Goal: Information Seeking & Learning: Learn about a topic

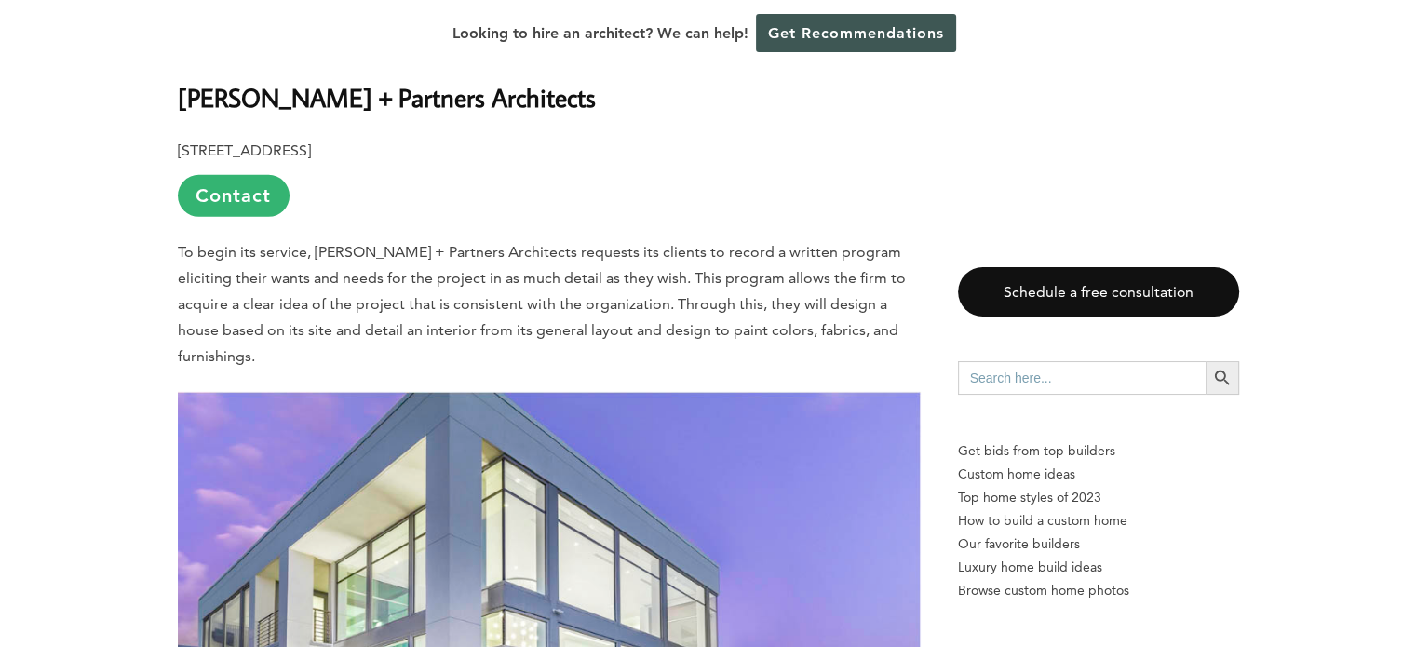
scroll to position [5863, 0]
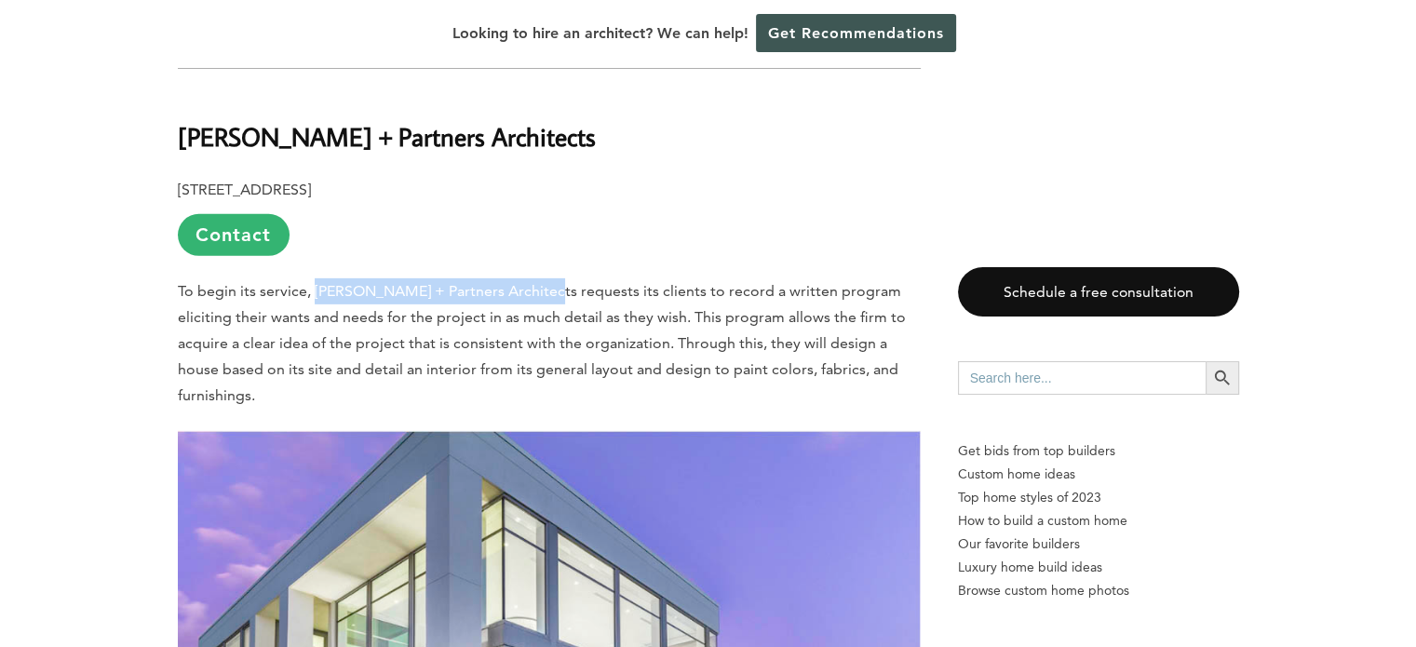
drag, startPoint x: 538, startPoint y: 266, endPoint x: 315, endPoint y: 258, distance: 223.5
click at [315, 282] on span "To begin its service, [PERSON_NAME] + Partners Architects requests its clients …" at bounding box center [542, 343] width 728 height 122
copy span "[PERSON_NAME] + Partners Architects"
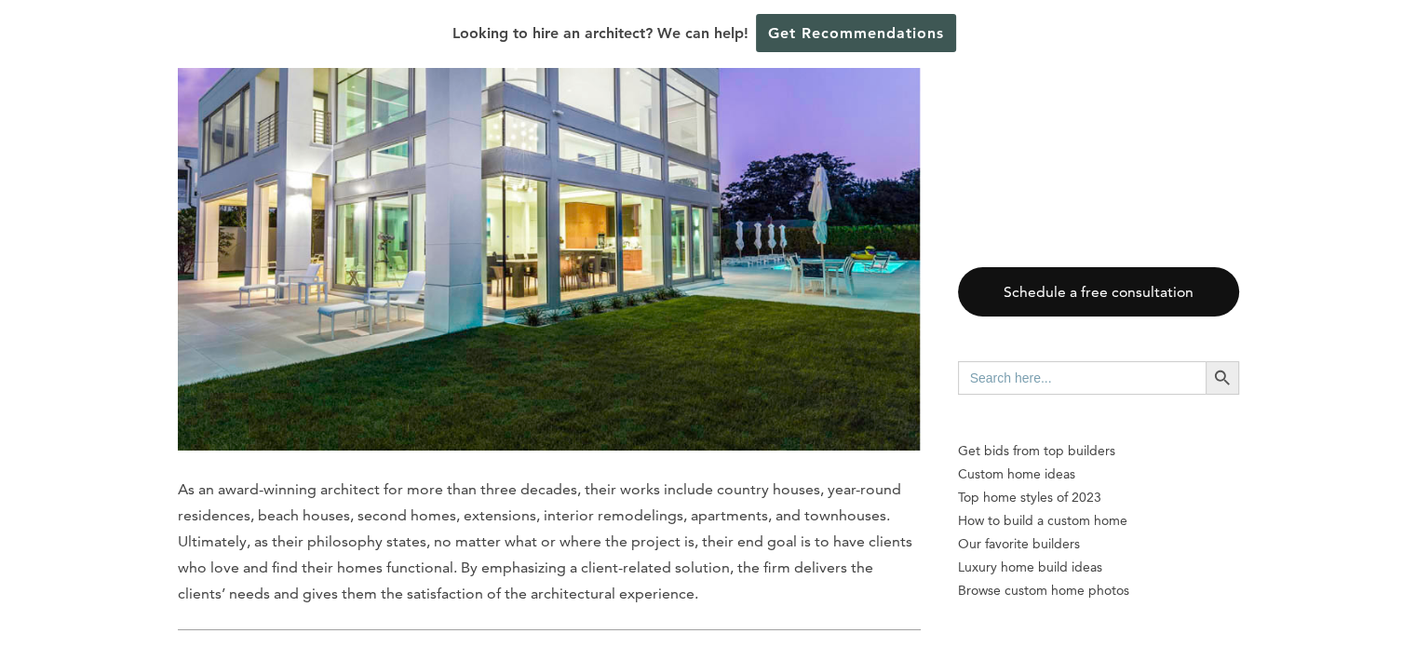
scroll to position [6701, 0]
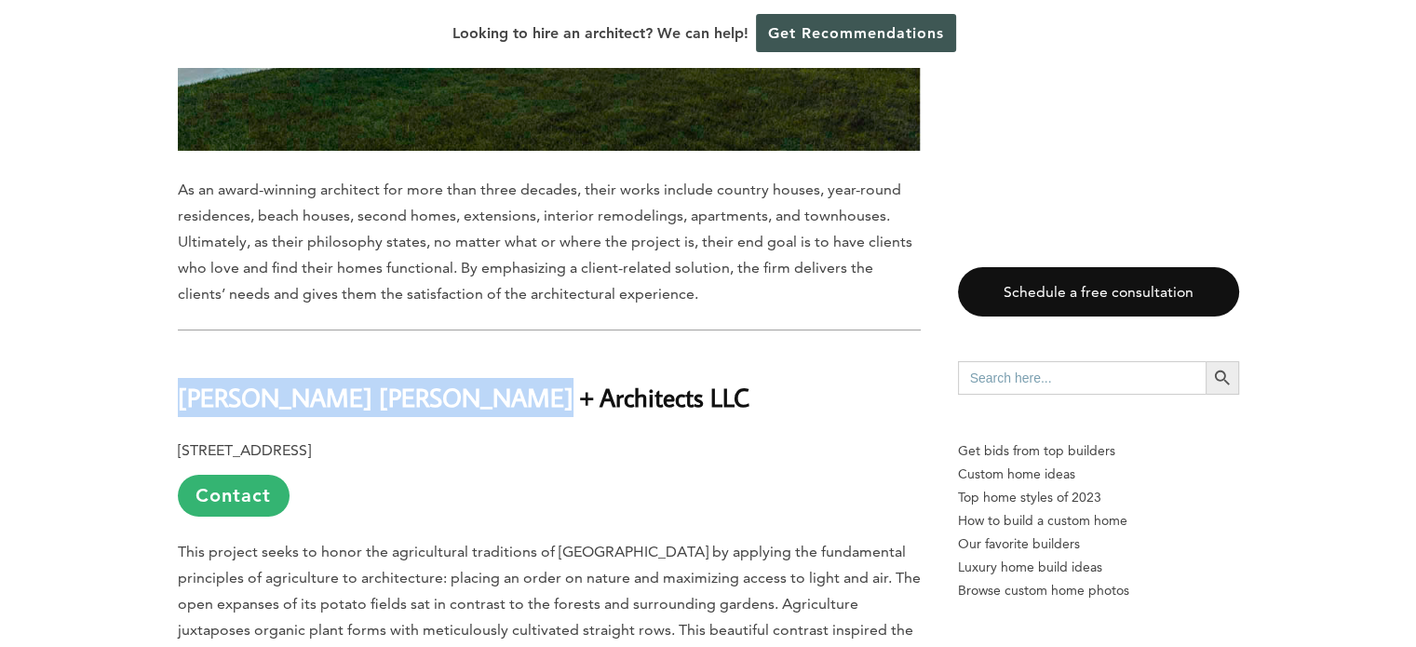
drag, startPoint x: 479, startPoint y: 353, endPoint x: 141, endPoint y: 347, distance: 337.9
copy b "[PERSON_NAME] [PERSON_NAME] + Architects LLC"
click at [738, 353] on h2 "[PERSON_NAME] [PERSON_NAME] + Architects LLC" at bounding box center [549, 385] width 743 height 64
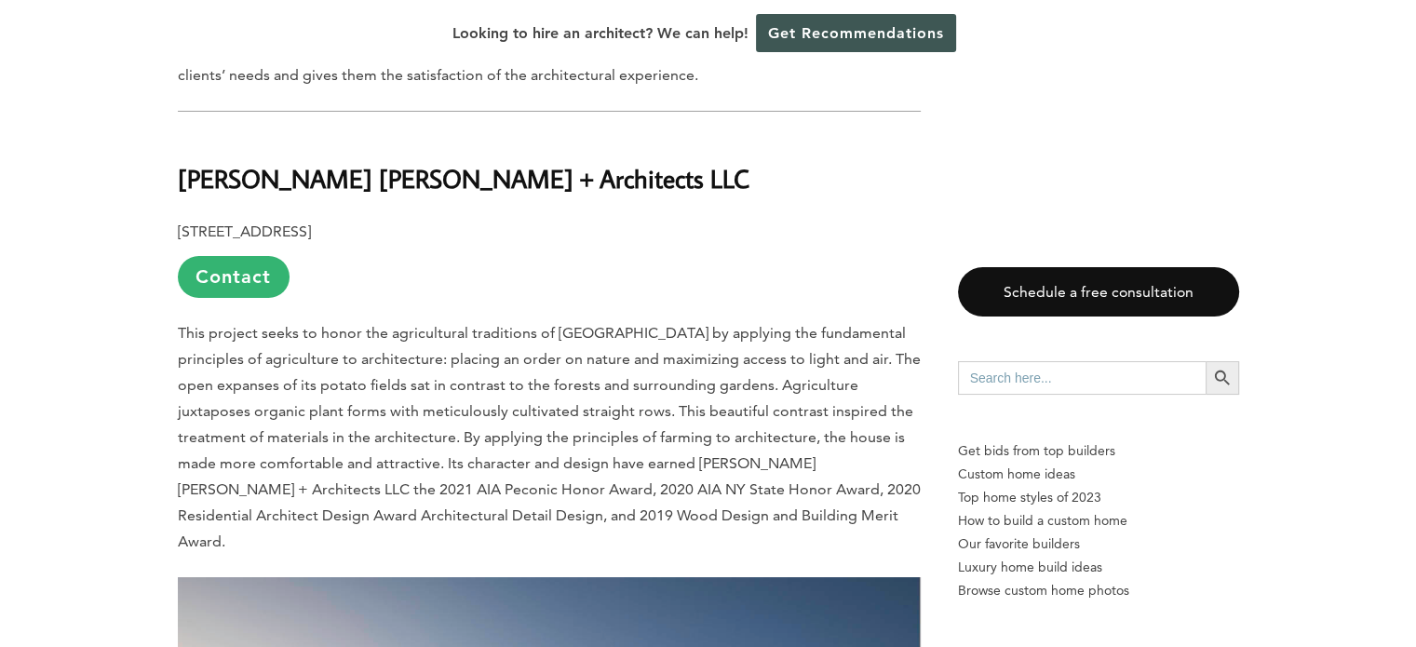
scroll to position [6794, 0]
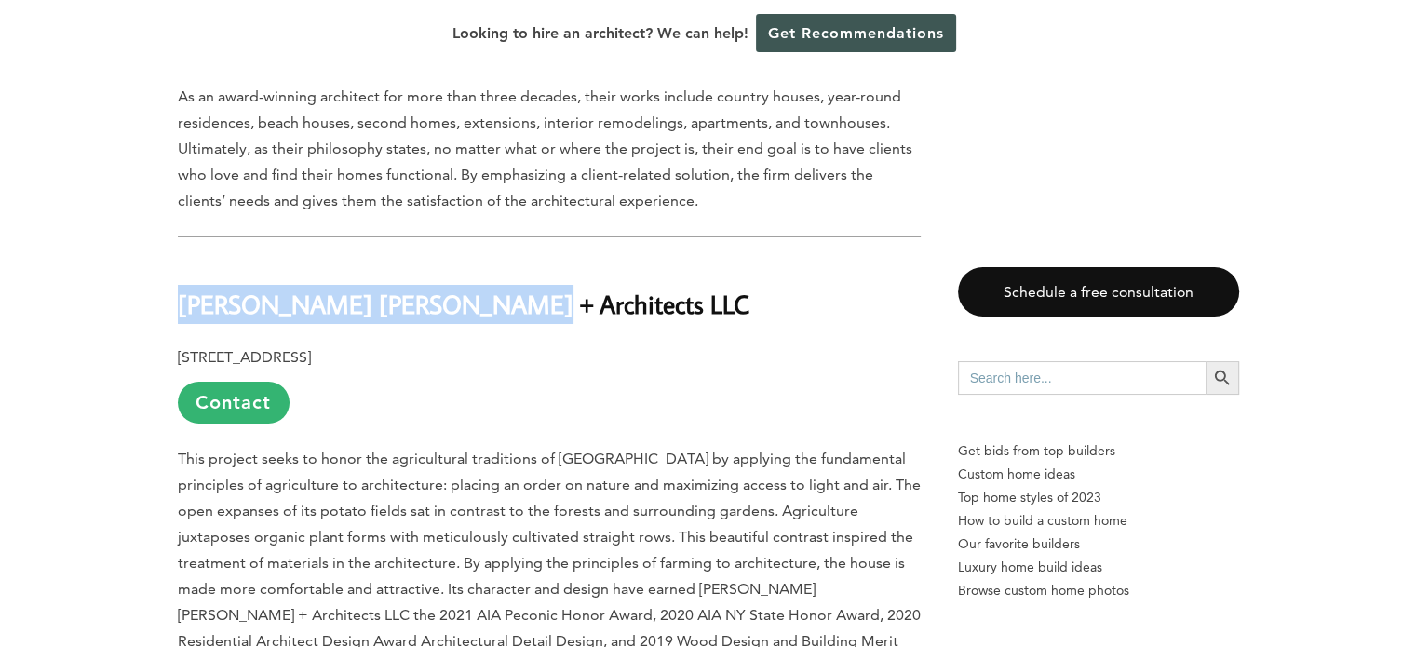
drag, startPoint x: 466, startPoint y: 266, endPoint x: 179, endPoint y: 264, distance: 287.6
click at [179, 264] on h2 "[PERSON_NAME] [PERSON_NAME] + Architects LLC" at bounding box center [549, 292] width 743 height 64
copy b "[PERSON_NAME] [PERSON_NAME] + Architects LLC"
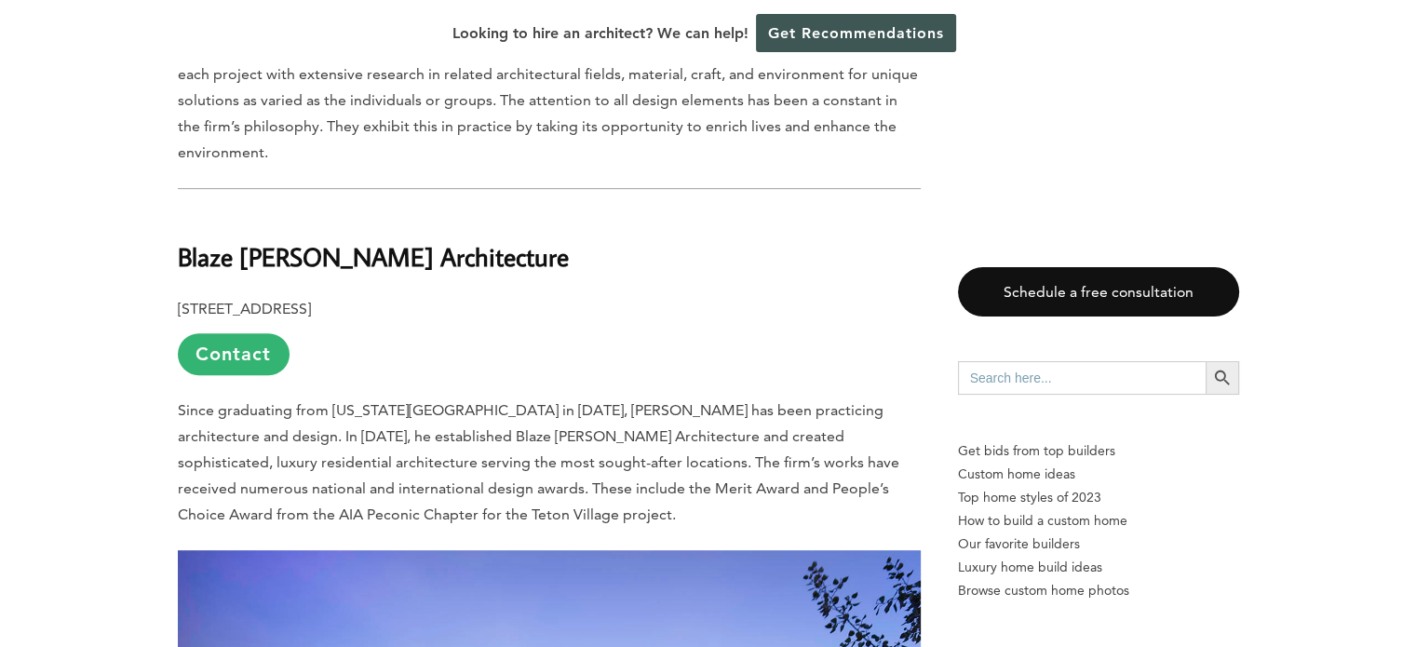
scroll to position [8004, 0]
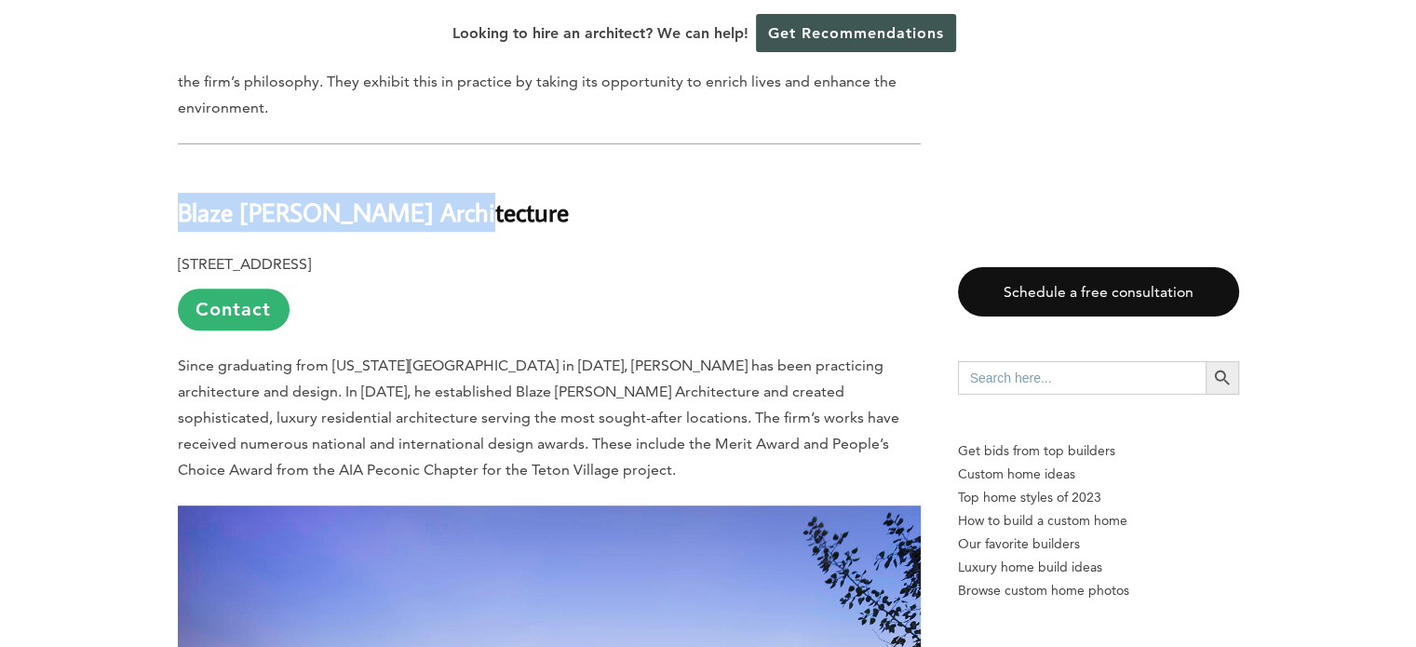
drag, startPoint x: 483, startPoint y: 114, endPoint x: 183, endPoint y: 111, distance: 299.7
click at [183, 167] on h2 "Blaze [PERSON_NAME] Architecture" at bounding box center [549, 199] width 743 height 64
copy b "Blaze [PERSON_NAME] Architecture"
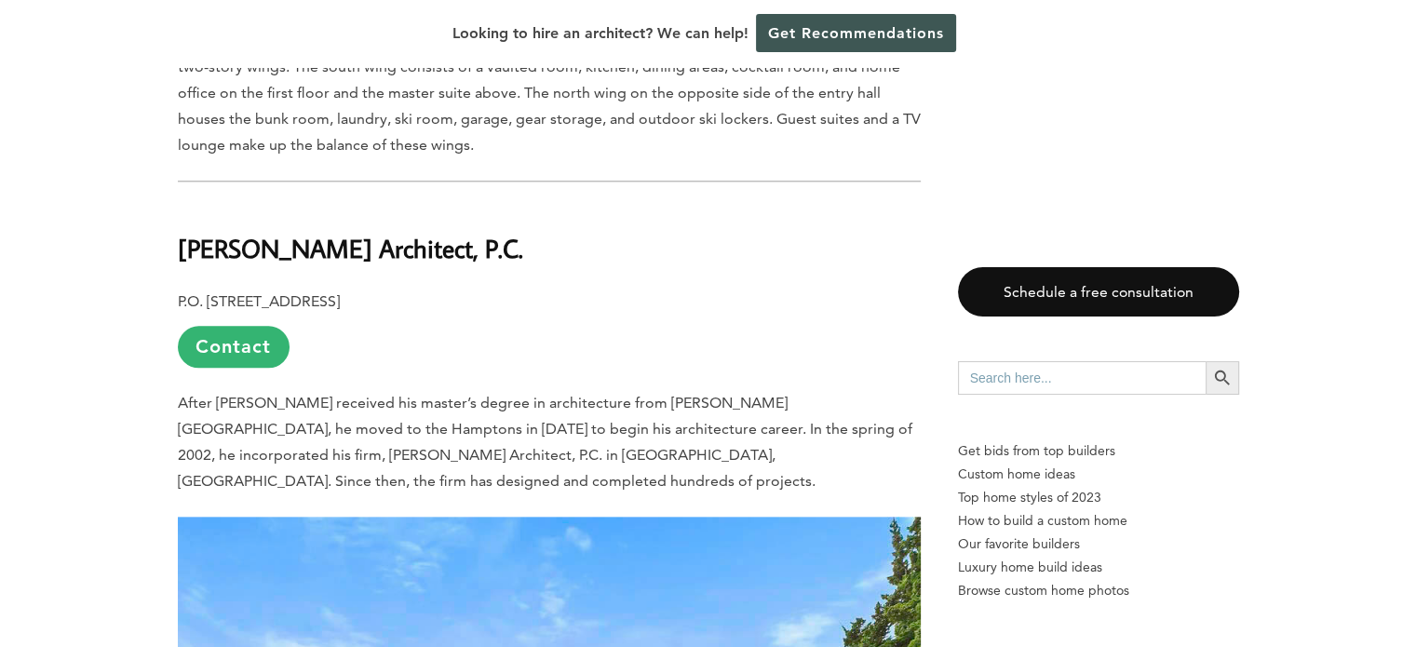
scroll to position [9121, 0]
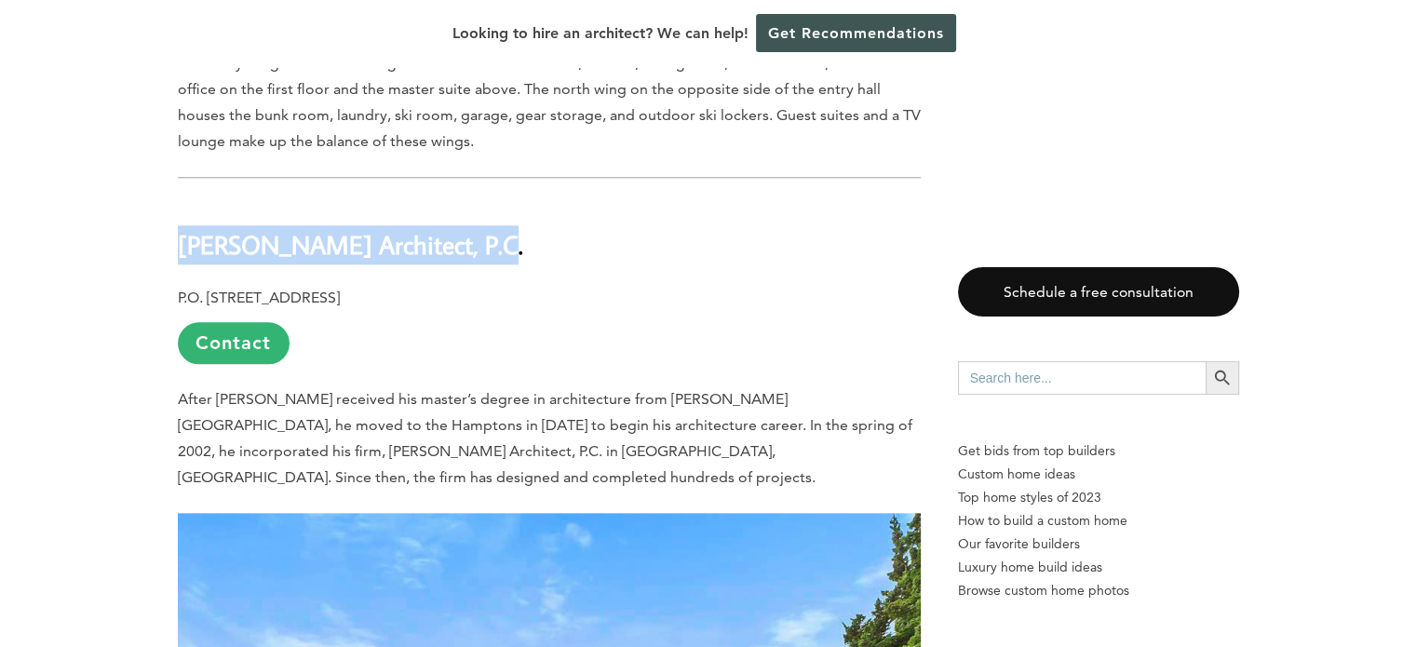
drag, startPoint x: 456, startPoint y: 141, endPoint x: 181, endPoint y: 140, distance: 274.6
click at [181, 200] on h2 "[PERSON_NAME] Architect, P.C." at bounding box center [549, 232] width 743 height 64
copy b "[PERSON_NAME] Architect, P.C."
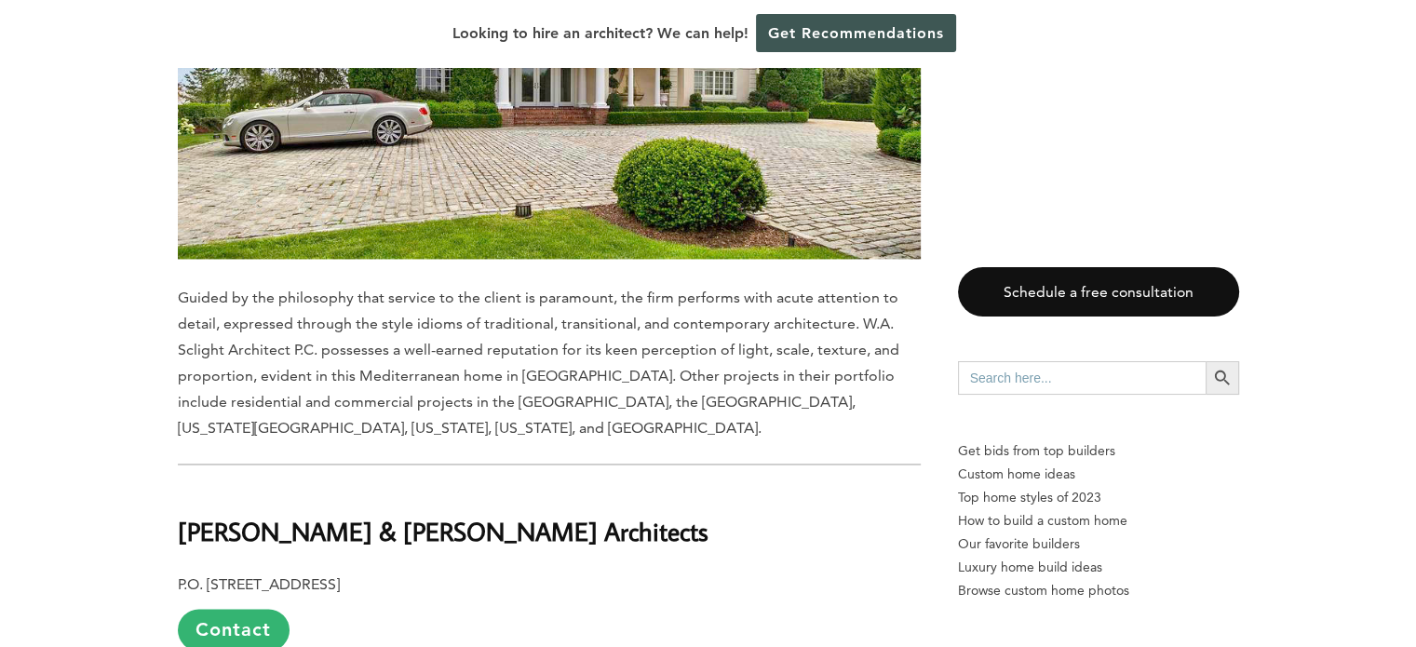
scroll to position [9958, 0]
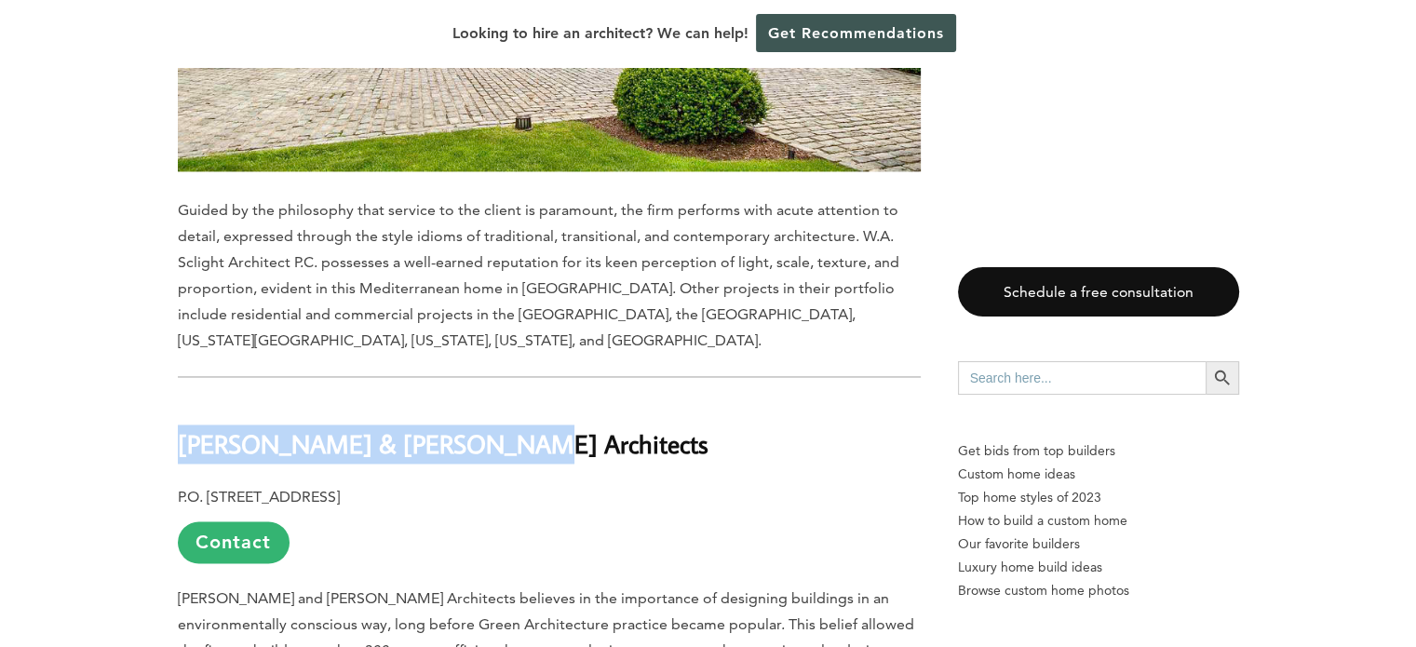
drag, startPoint x: 482, startPoint y: 319, endPoint x: 172, endPoint y: 316, distance: 309.9
click at [172, 316] on div "Last updated on [DATE] 06:37 am Considered to be a diverse village in the [GEOG…" at bounding box center [708, 526] width 1121 height 18976
copy b "[PERSON_NAME] & [PERSON_NAME] Architects"
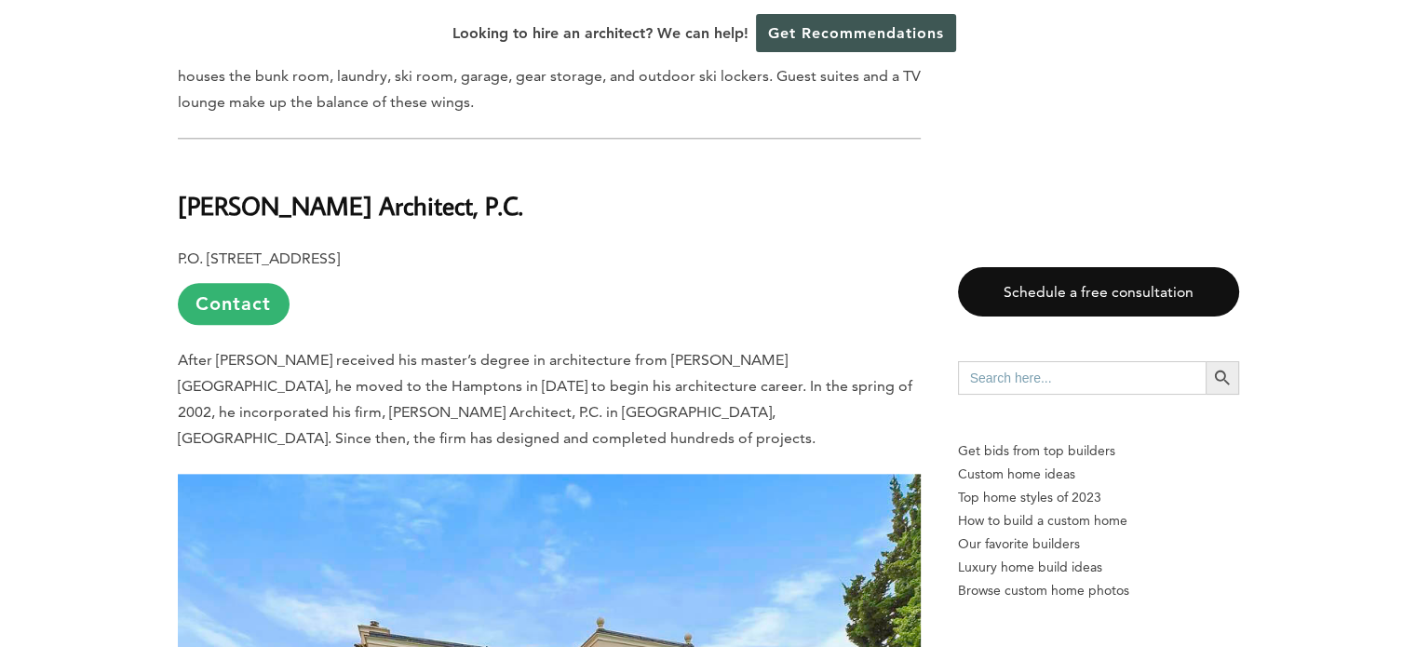
scroll to position [9121, 0]
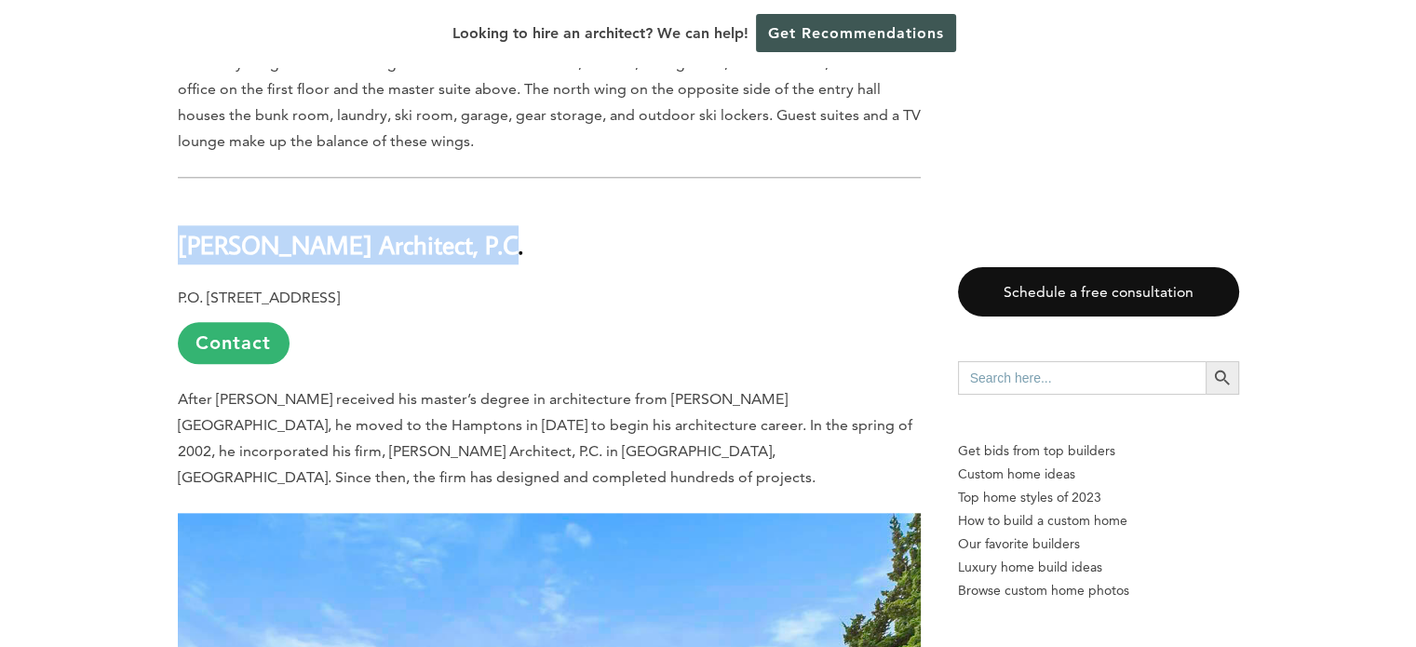
drag, startPoint x: 455, startPoint y: 146, endPoint x: 183, endPoint y: 145, distance: 271.8
click at [182, 200] on h2 "[PERSON_NAME] Architect, P.C." at bounding box center [549, 232] width 743 height 64
copy b "[PERSON_NAME] Architect, P.C."
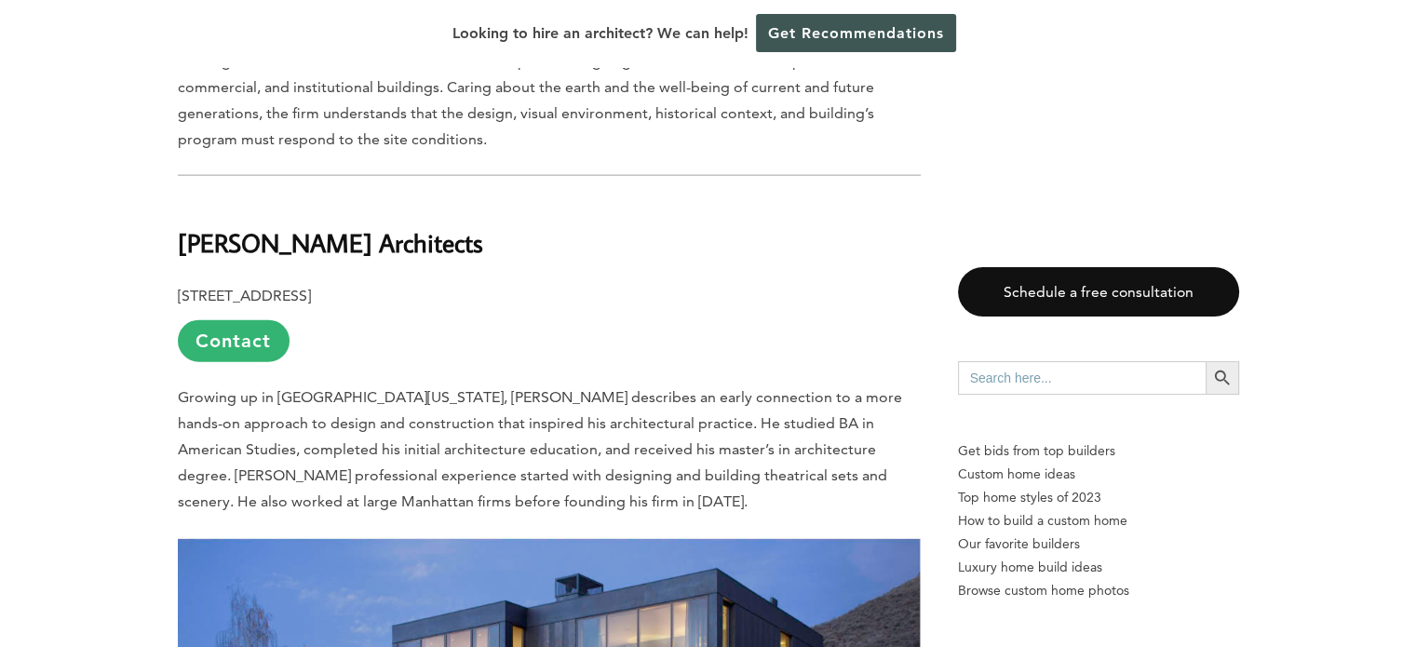
scroll to position [11261, 0]
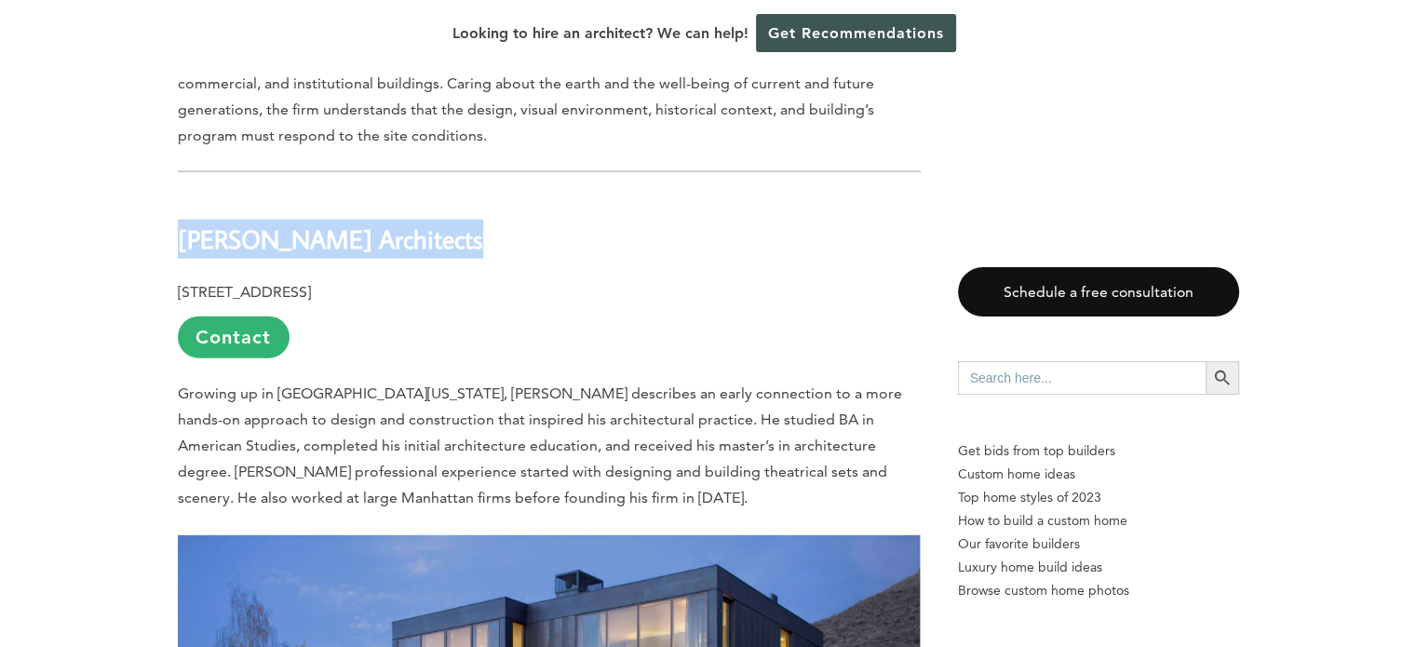
drag, startPoint x: 442, startPoint y: 112, endPoint x: 161, endPoint y: 122, distance: 281.3
copy b "[PERSON_NAME] Architects"
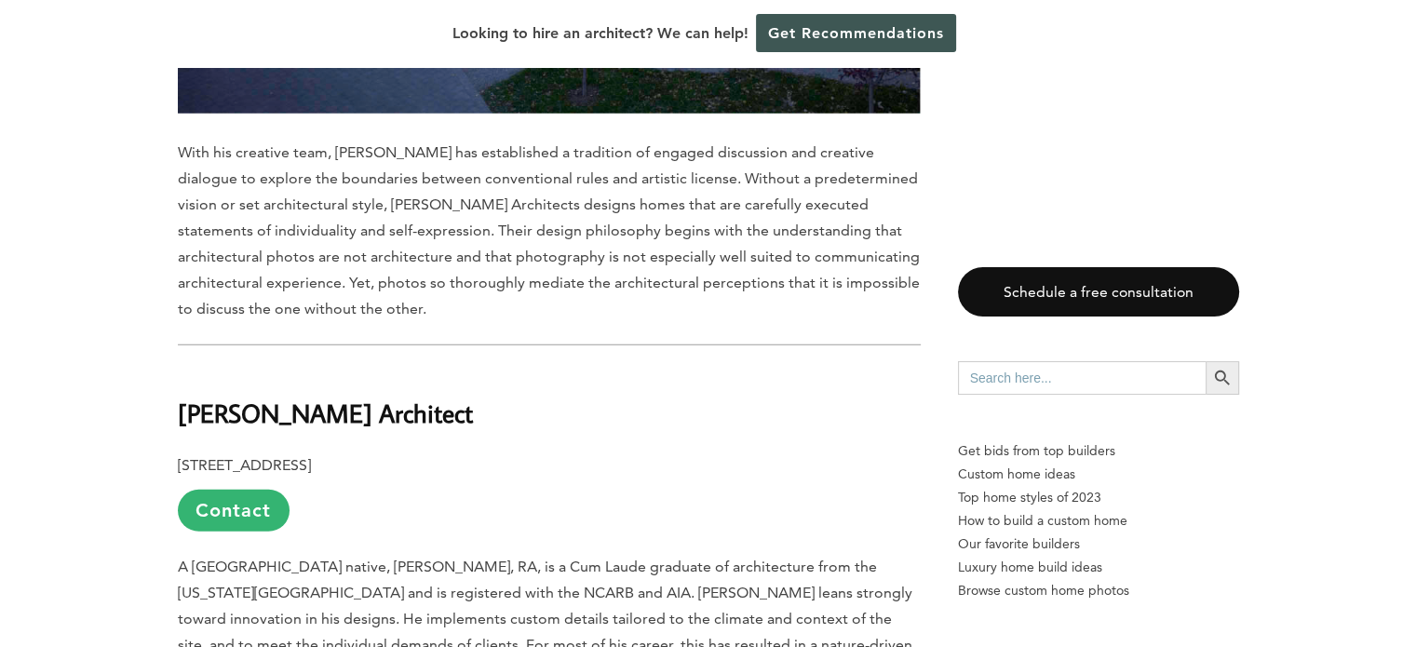
scroll to position [12192, 0]
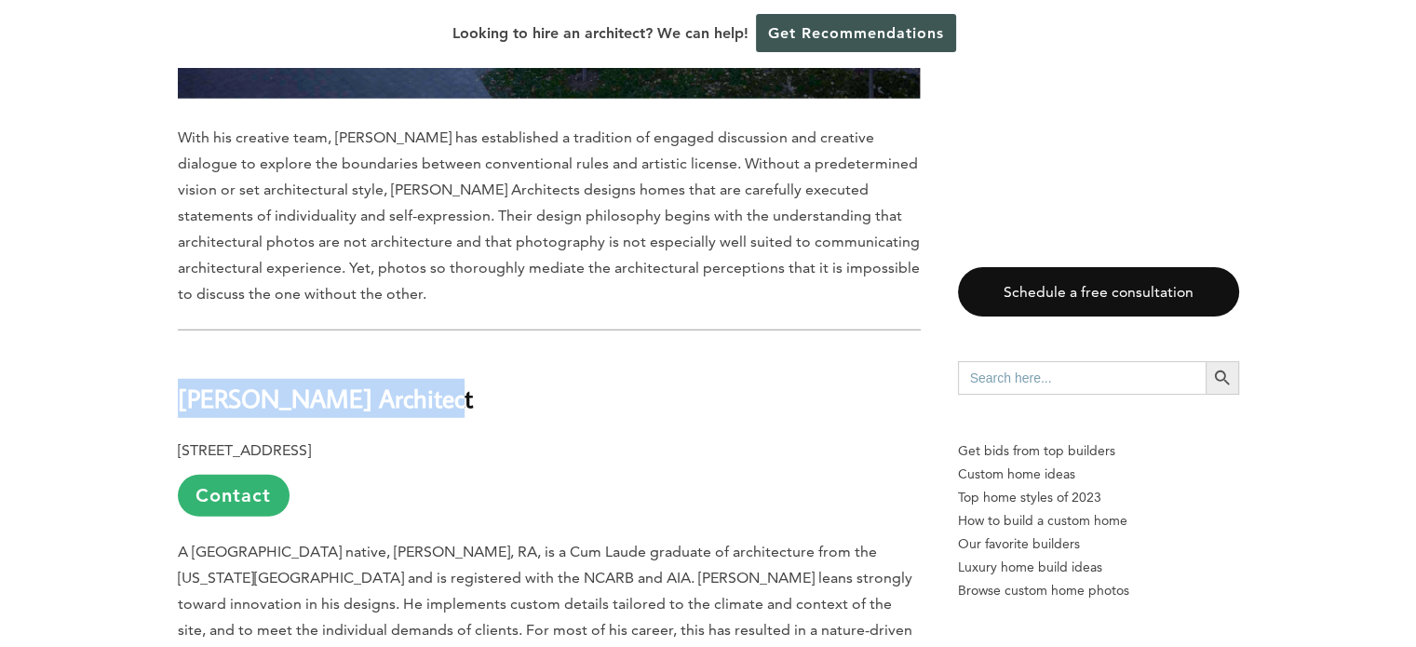
drag, startPoint x: 443, startPoint y: 278, endPoint x: 154, endPoint y: 269, distance: 288.7
copy b "[PERSON_NAME] Architect"
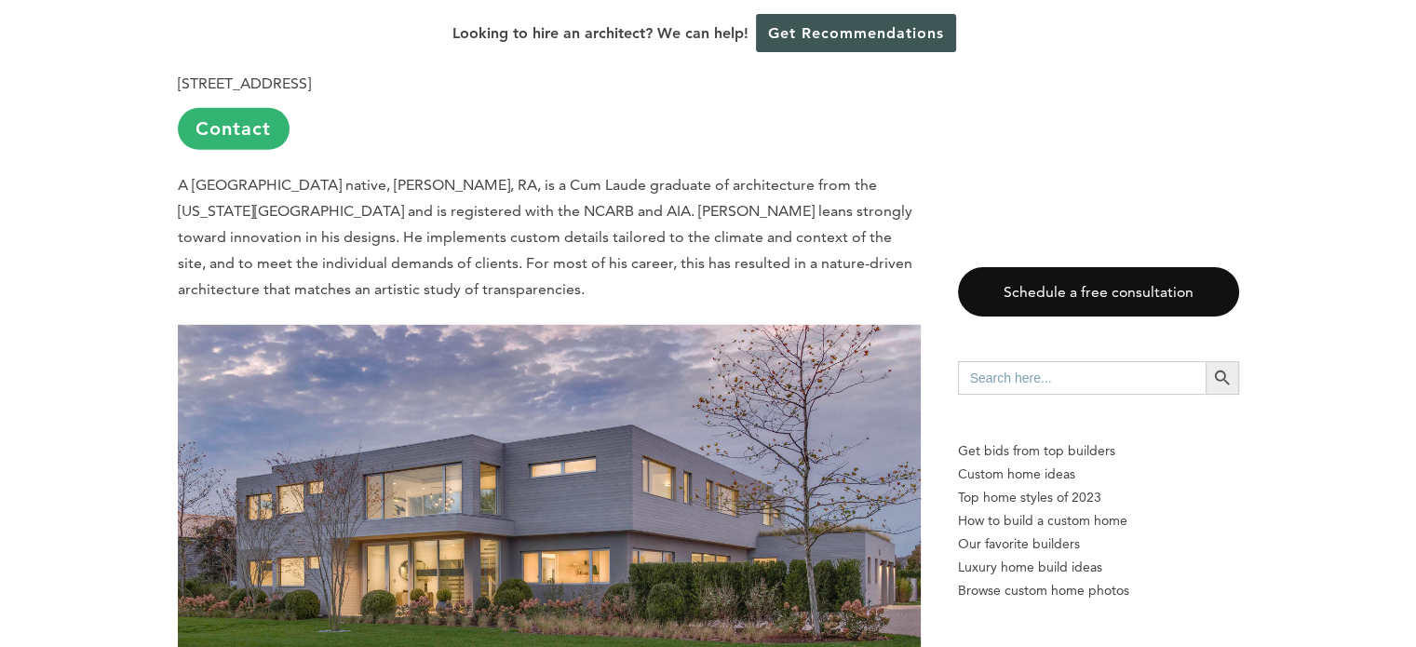
scroll to position [12564, 0]
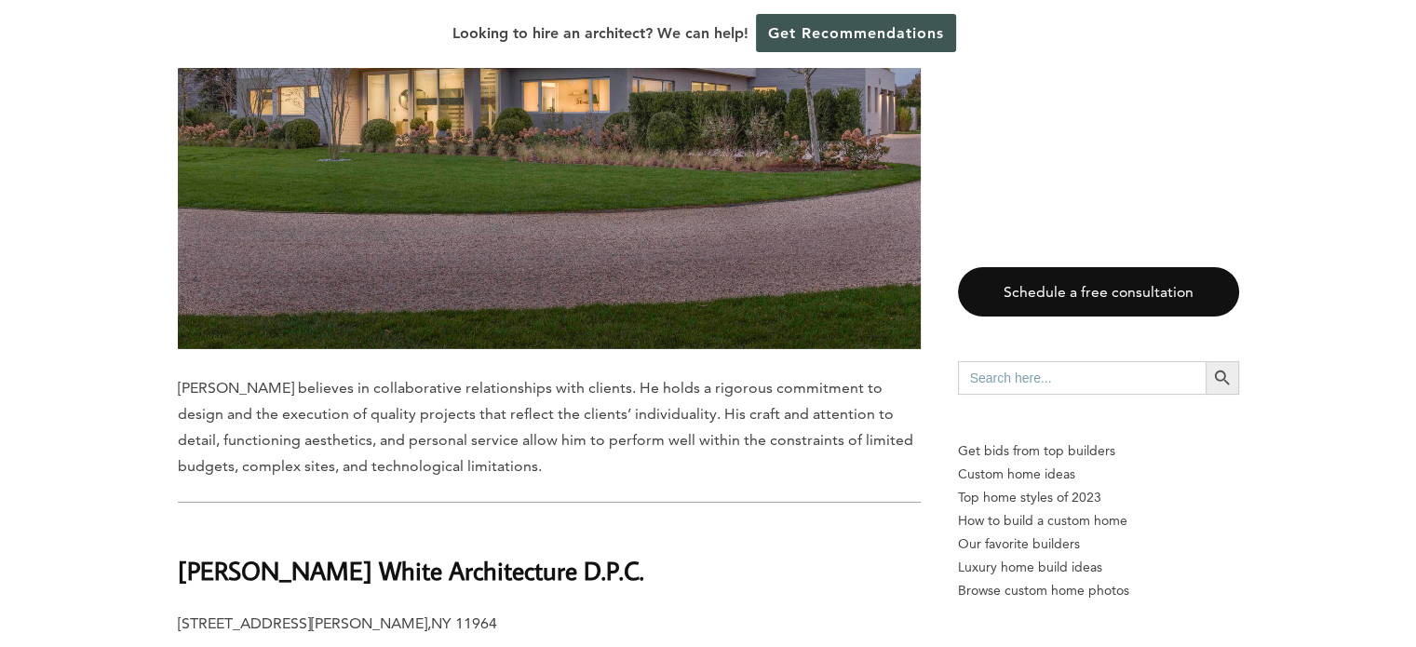
scroll to position [13123, 0]
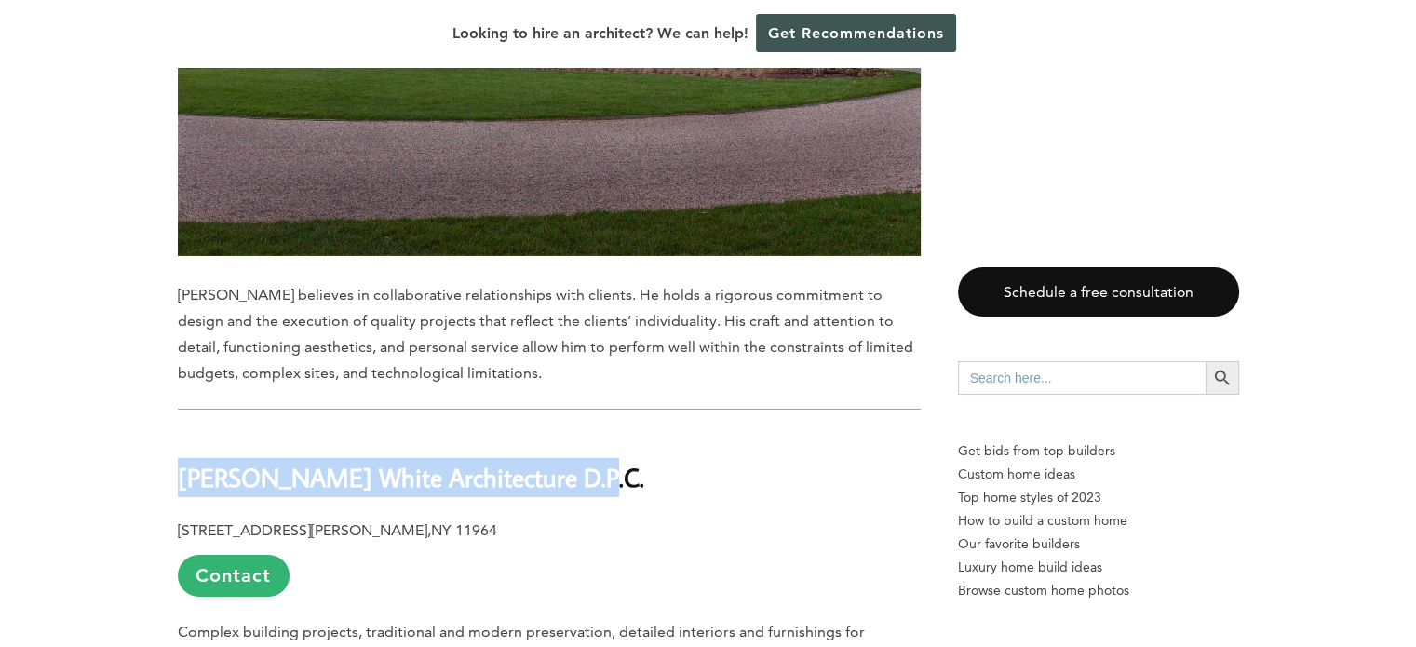
drag, startPoint x: 581, startPoint y: 356, endPoint x: 163, endPoint y: 363, distance: 417.9
copy b "[PERSON_NAME] White Architecture D.P.C"
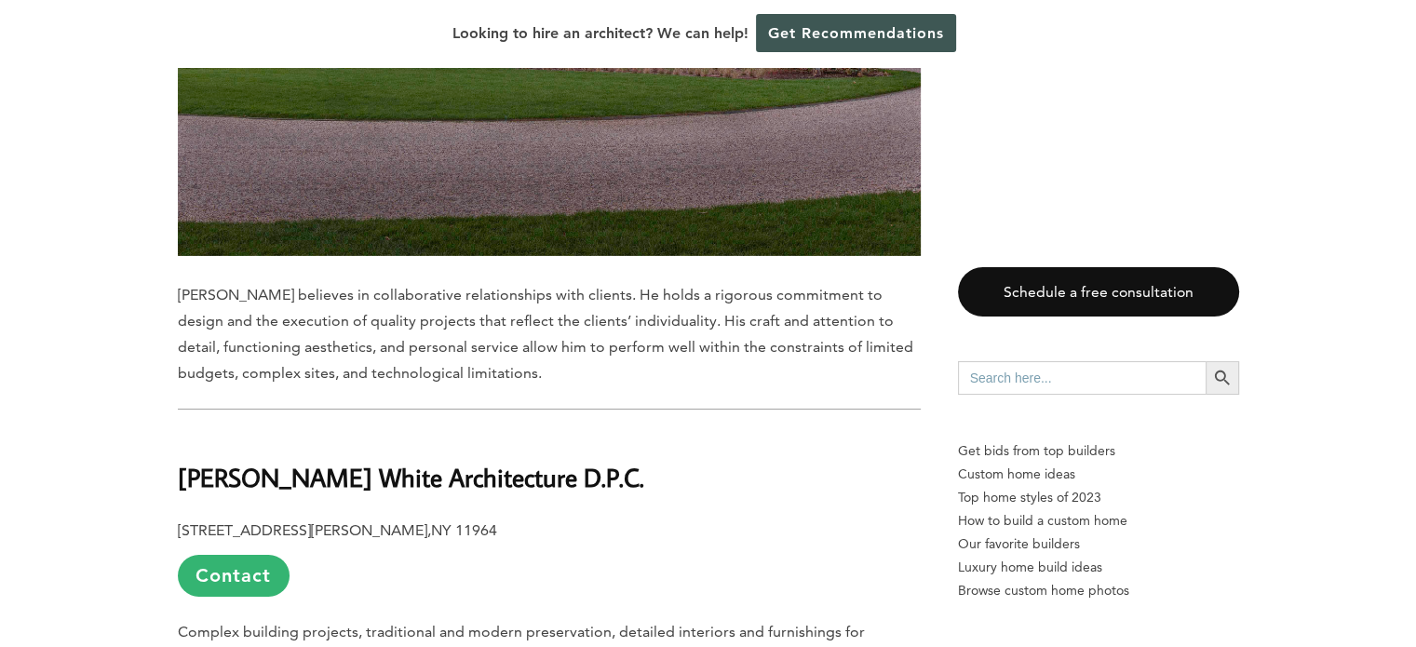
click at [584, 517] on p "[STREET_ADDRESS][PERSON_NAME] Contact" at bounding box center [549, 556] width 743 height 79
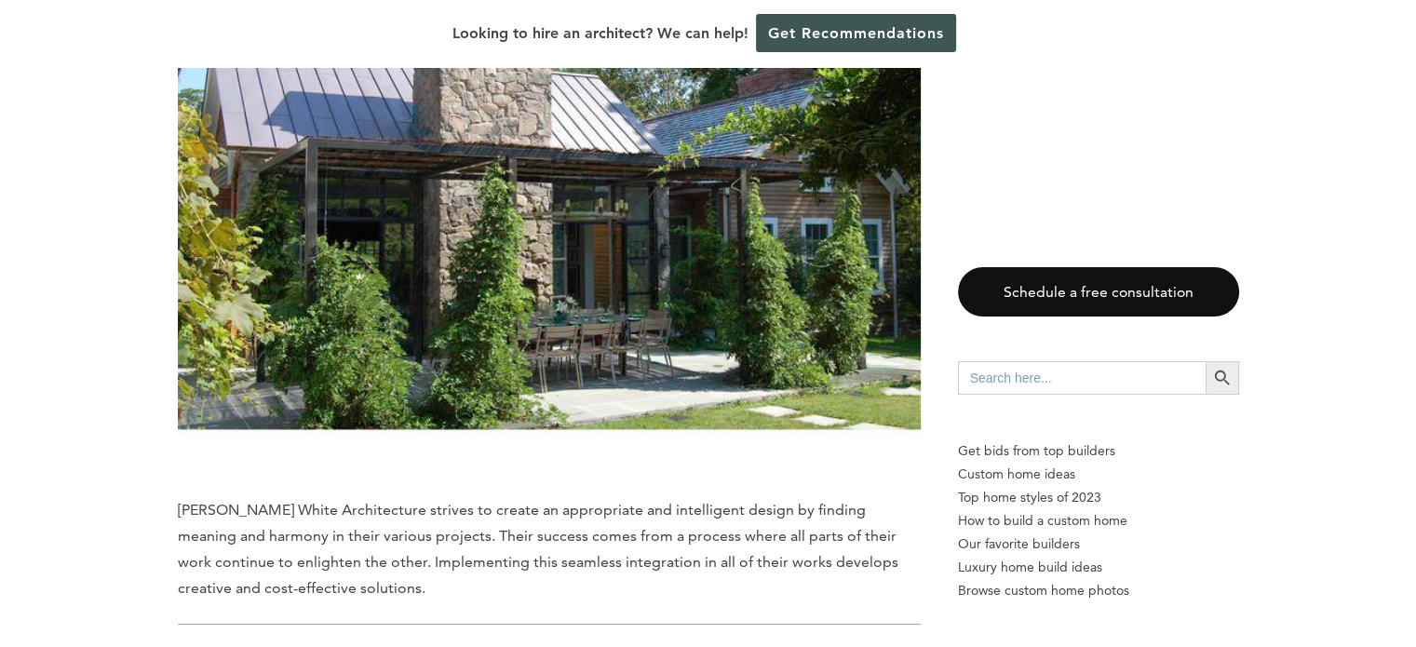
scroll to position [14146, 0]
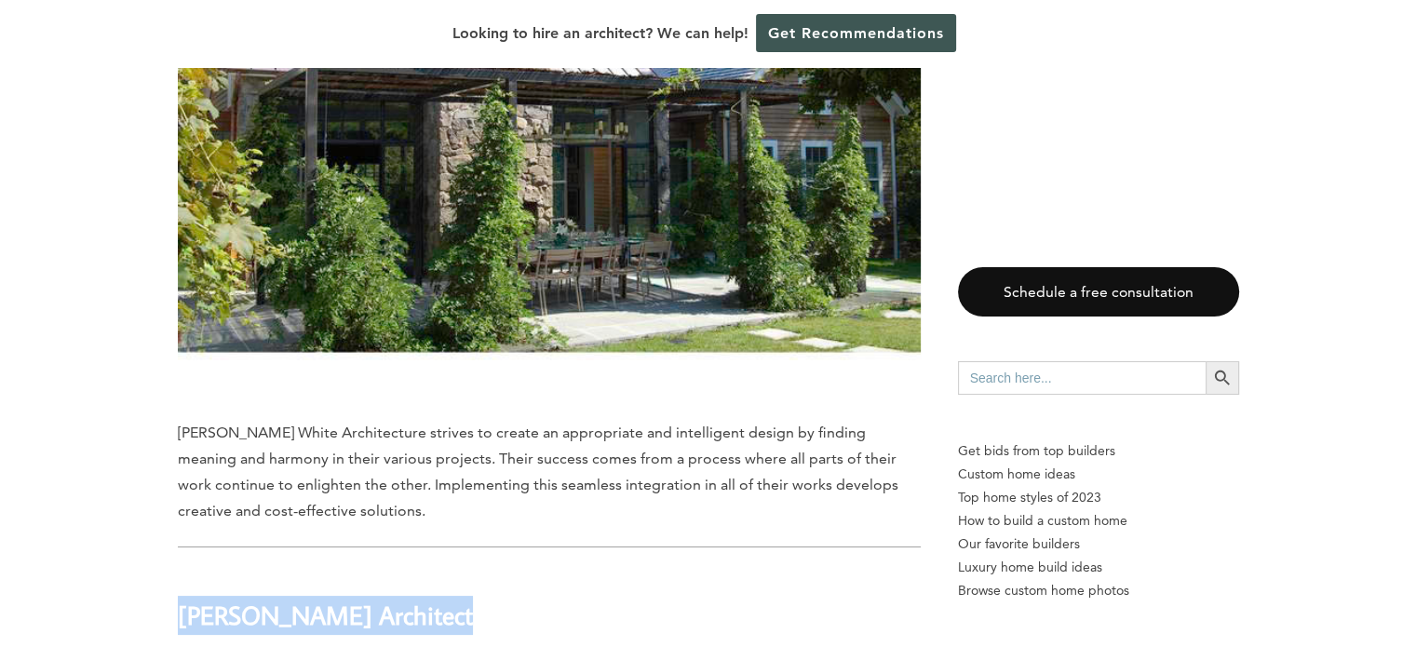
drag, startPoint x: 443, startPoint y: 464, endPoint x: 175, endPoint y: 463, distance: 268.0
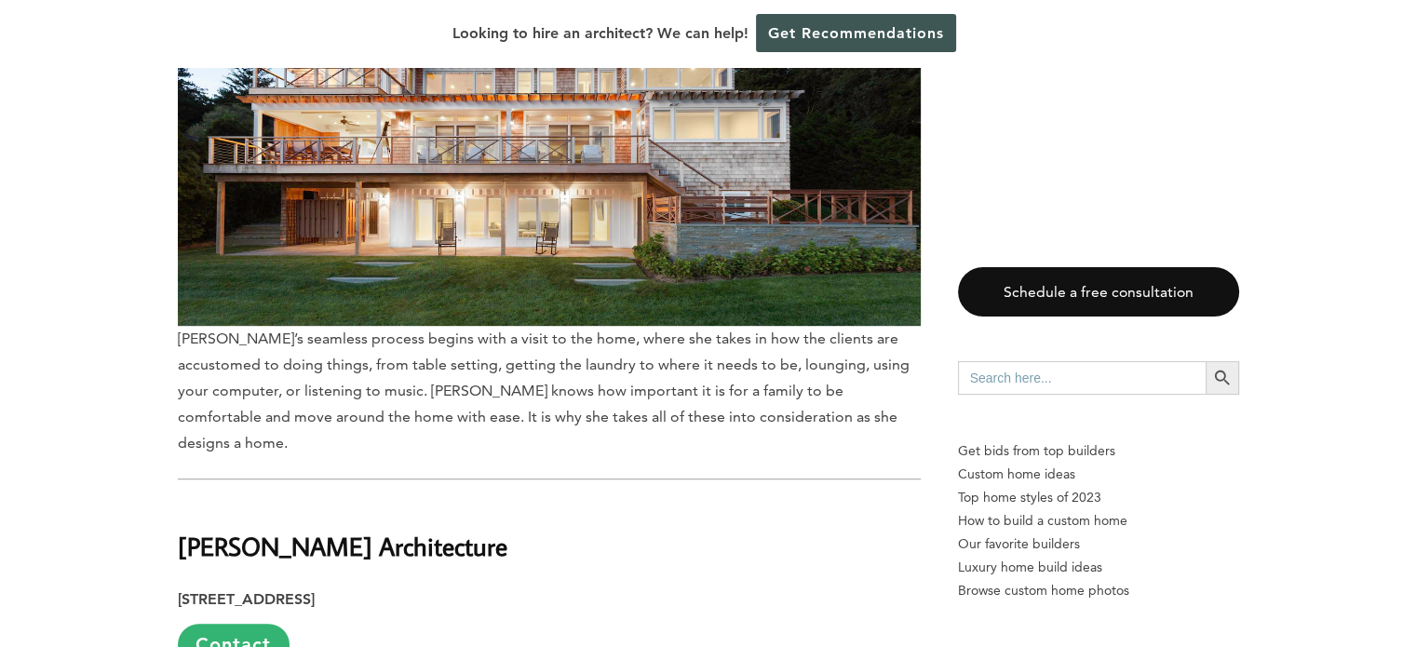
scroll to position [15170, 0]
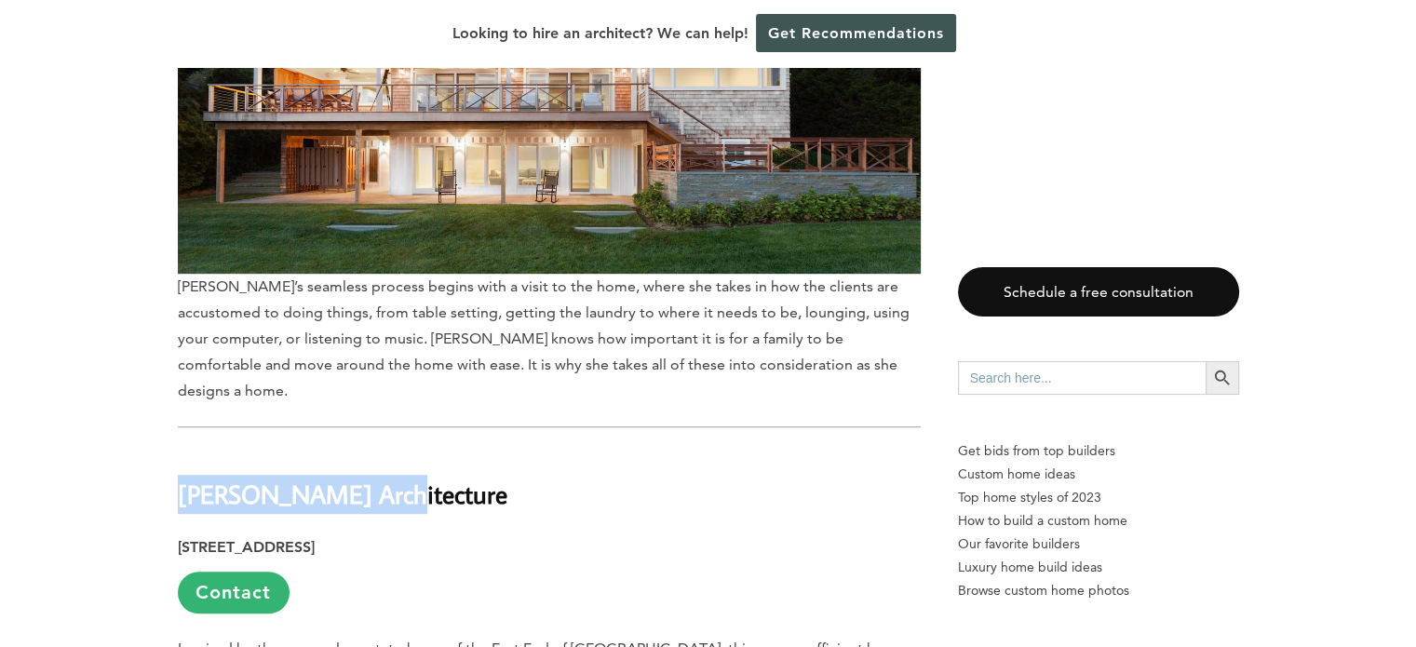
drag, startPoint x: 298, startPoint y: 317, endPoint x: 171, endPoint y: 316, distance: 126.6
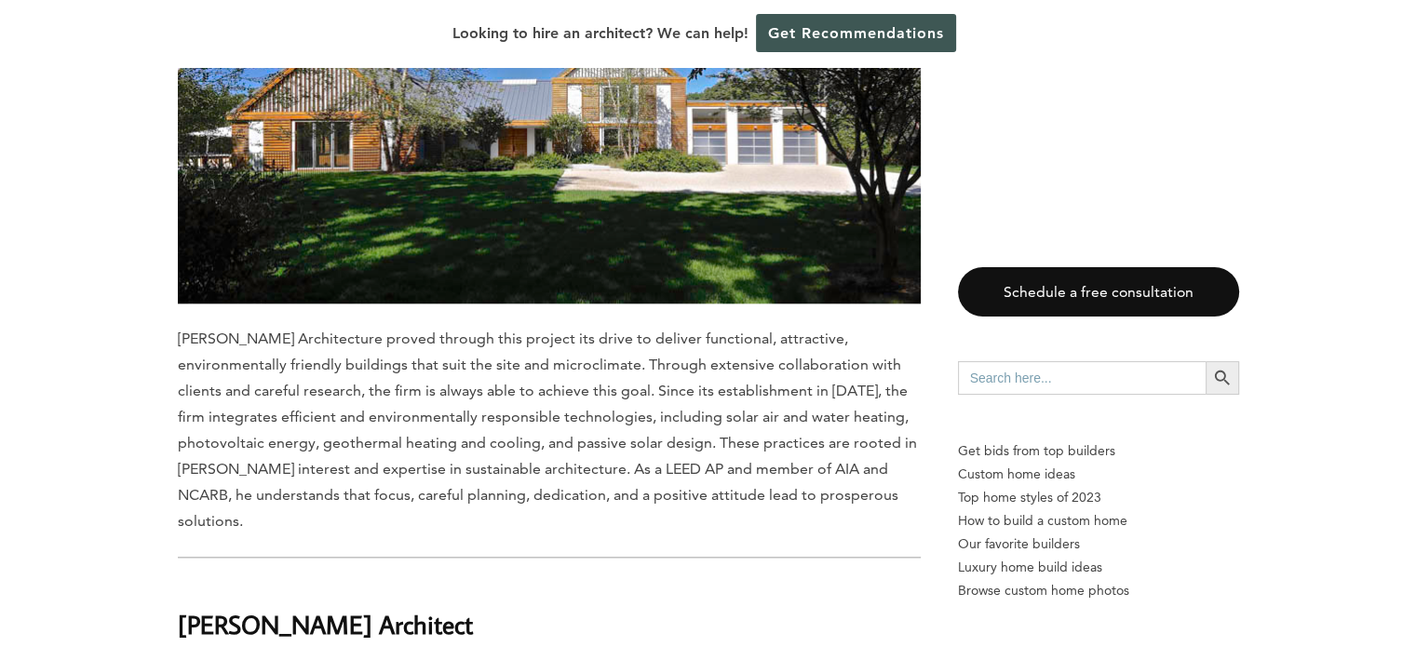
scroll to position [16101, 0]
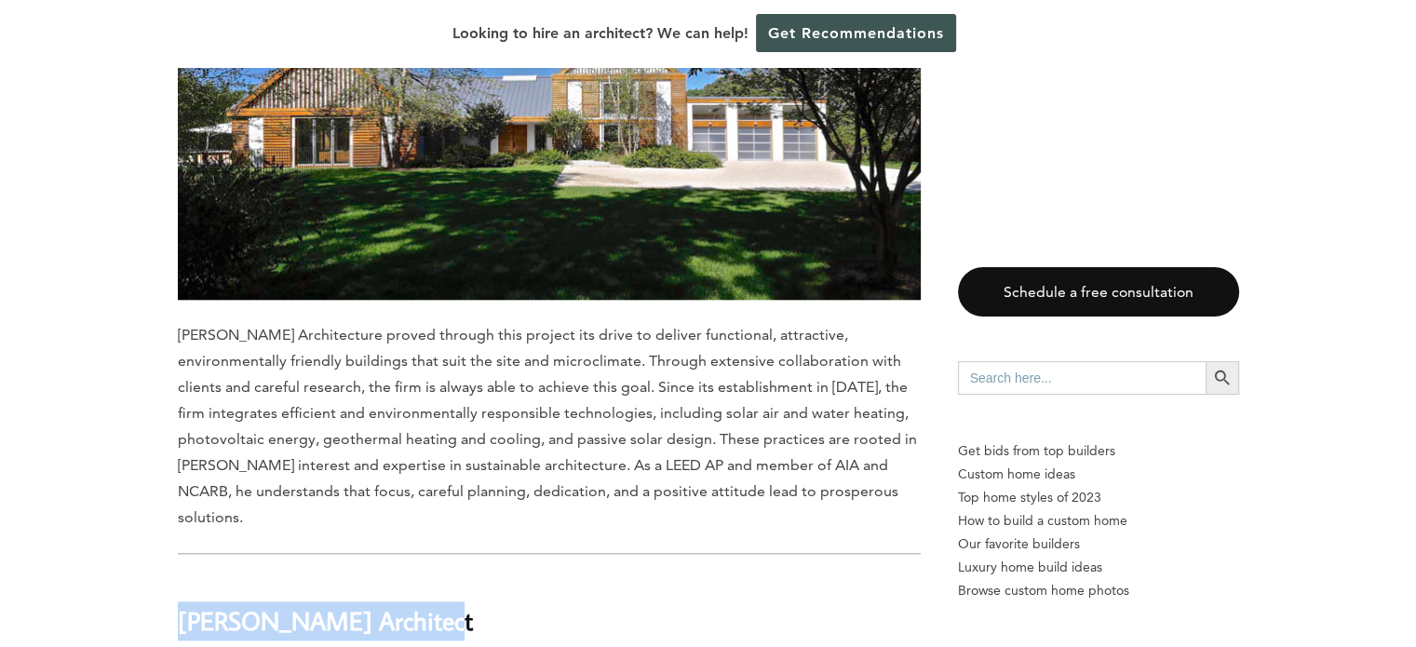
drag, startPoint x: 415, startPoint y: 422, endPoint x: 181, endPoint y: 423, distance: 234.5
click at [181, 576] on h2 "[PERSON_NAME] Architect" at bounding box center [549, 608] width 743 height 64
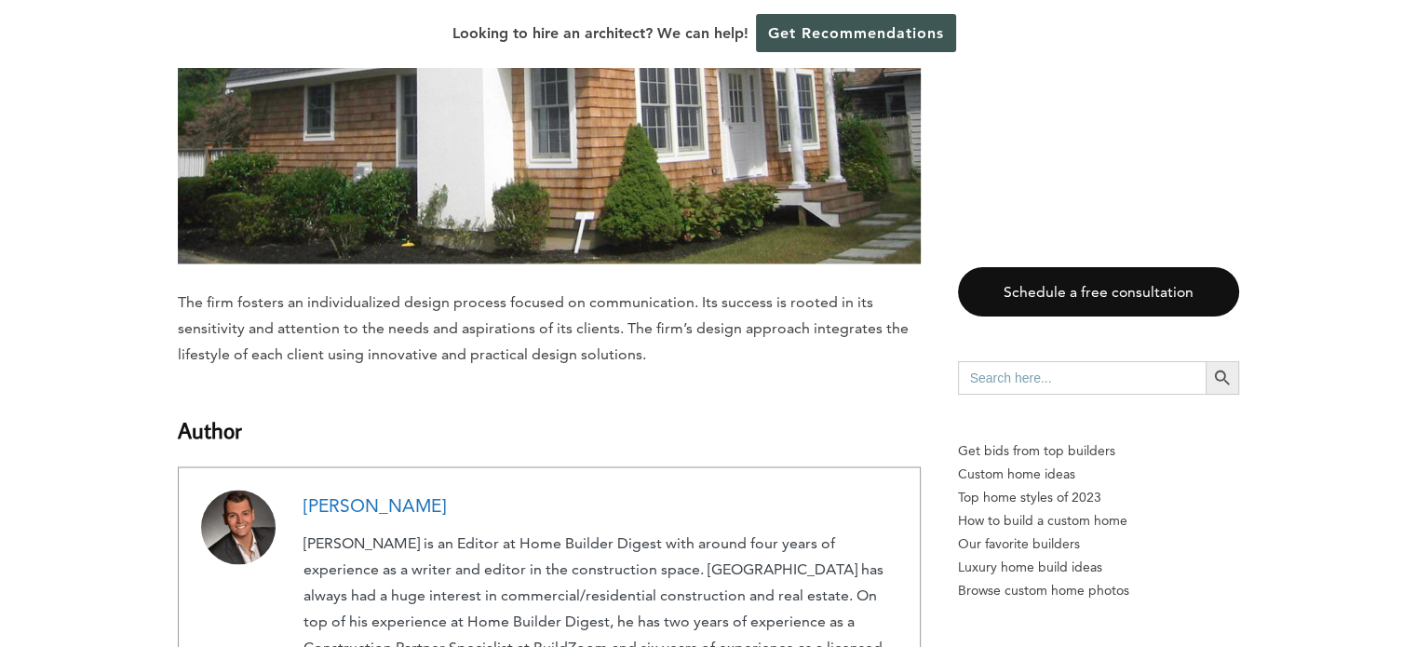
scroll to position [17497, 0]
